Goal: Navigation & Orientation: Understand site structure

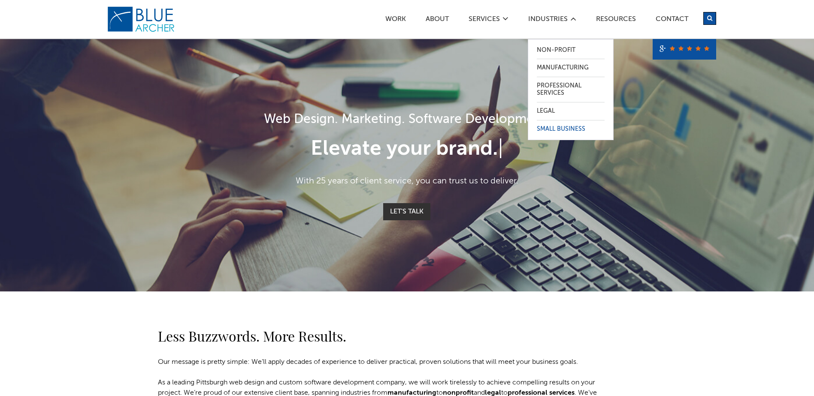
click at [563, 124] on link "Small Business" at bounding box center [571, 130] width 68 height 18
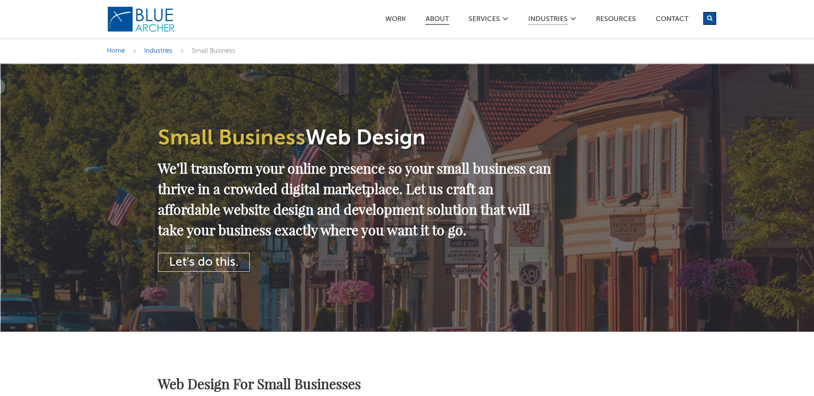
click at [444, 22] on link "ABOUT" at bounding box center [437, 20] width 24 height 9
